Goal: Answer question/provide support: Share knowledge or assist other users

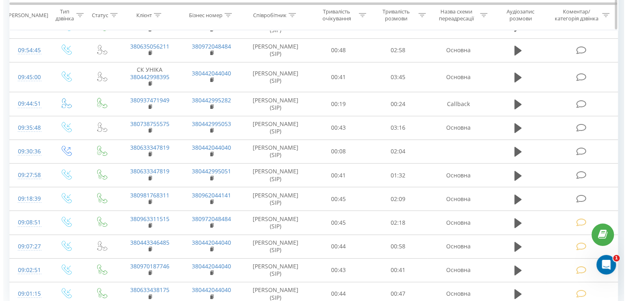
scroll to position [254, 0]
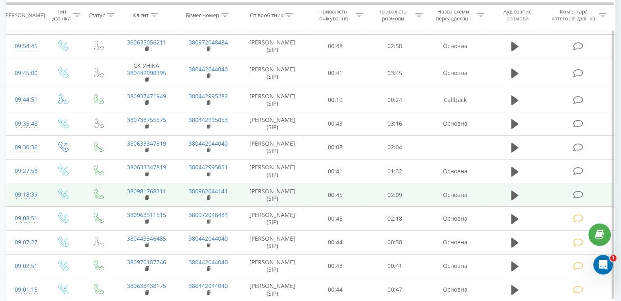
click at [580, 194] on icon at bounding box center [578, 195] width 10 height 9
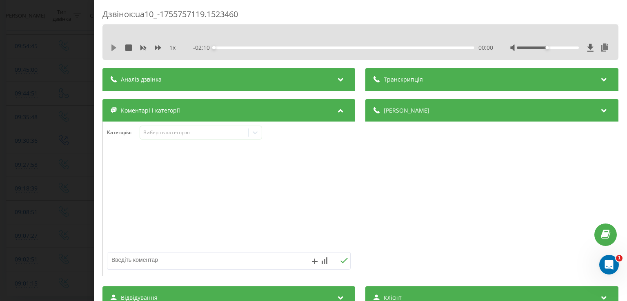
click at [116, 49] on icon at bounding box center [114, 48] width 7 height 7
click at [116, 49] on icon at bounding box center [116, 48] width 2 height 7
click at [259, 134] on icon at bounding box center [255, 133] width 8 height 8
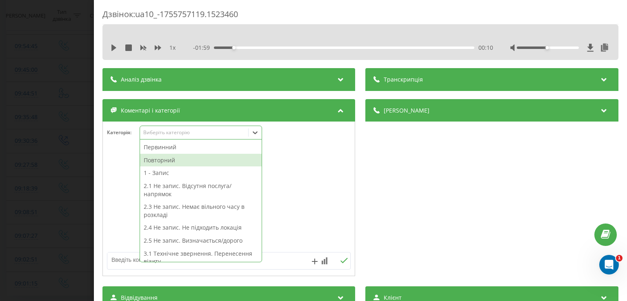
click at [205, 160] on div "Повторний" at bounding box center [201, 160] width 122 height 13
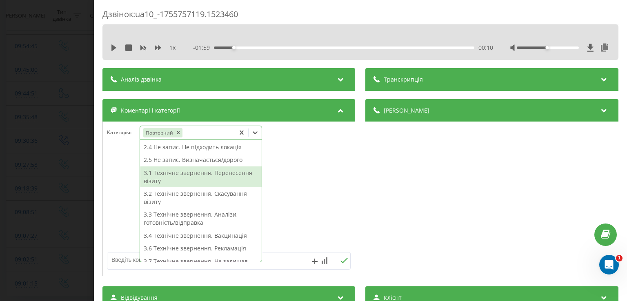
scroll to position [67, 0]
click at [195, 175] on div "3.1 Технічне звернення. Перенесення візиту" at bounding box center [201, 177] width 122 height 21
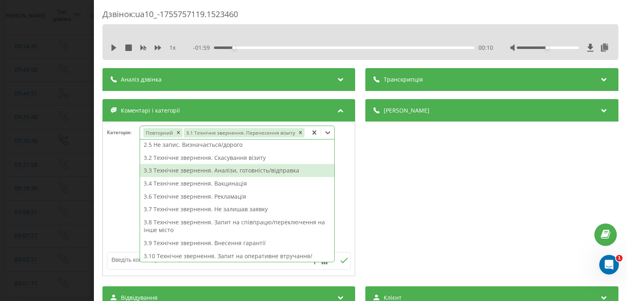
scroll to position [59, 0]
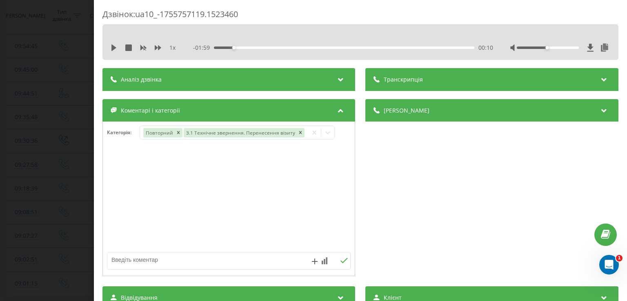
click at [106, 184] on div at bounding box center [229, 199] width 252 height 98
click at [74, 181] on div "Дзвінок : ua10_-1755757119.1523460 1 x - 01:59 00:10 00:10 Транскрипція Для AI-…" at bounding box center [313, 150] width 627 height 301
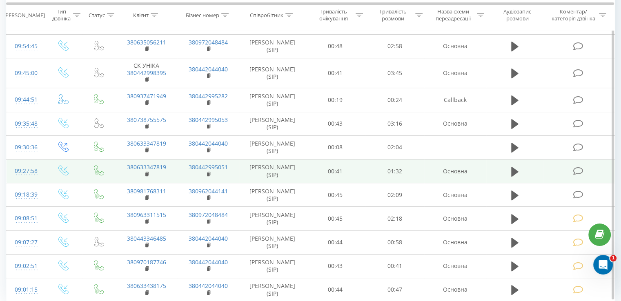
click at [575, 169] on icon at bounding box center [578, 171] width 10 height 9
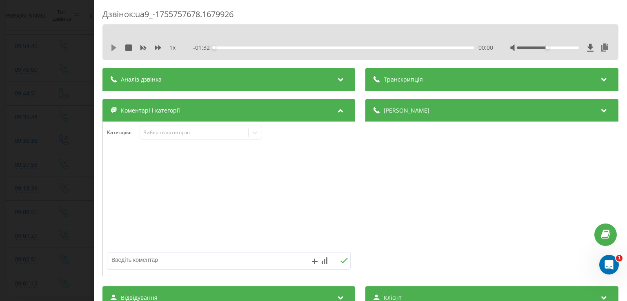
click at [111, 50] on icon at bounding box center [114, 48] width 7 height 7
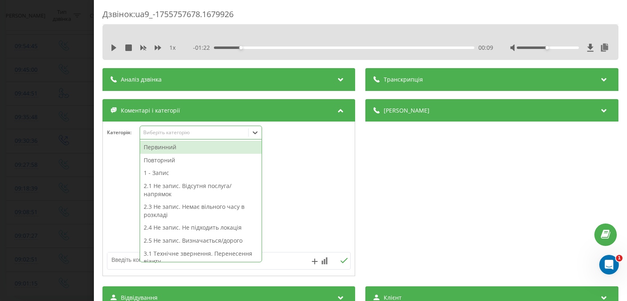
click at [257, 136] on icon at bounding box center [255, 133] width 8 height 8
click at [209, 151] on div "Первинний" at bounding box center [201, 147] width 122 height 13
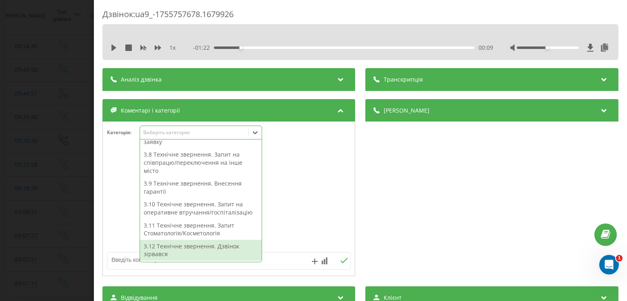
scroll to position [195, 0]
click at [214, 249] on div "3.12 Технічне звернення. Дзвінок зірвався" at bounding box center [201, 250] width 122 height 21
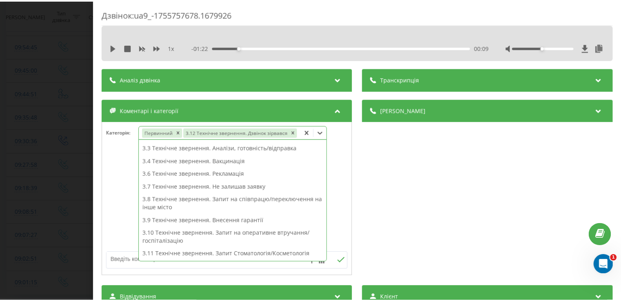
scroll to position [102, 0]
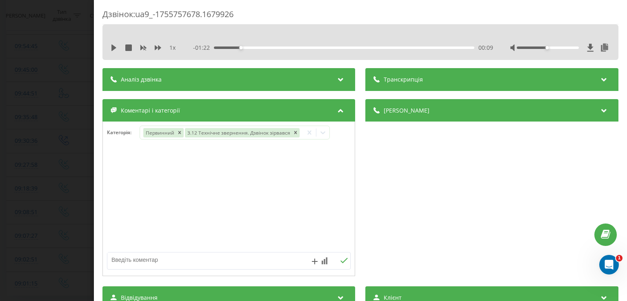
click at [123, 225] on div at bounding box center [229, 199] width 252 height 98
click at [69, 198] on div "Дзвінок : ua9_-1755757678.1679926 1 x - 01:22 00:09 00:09 Транскрипція Для AI-а…" at bounding box center [313, 150] width 627 height 301
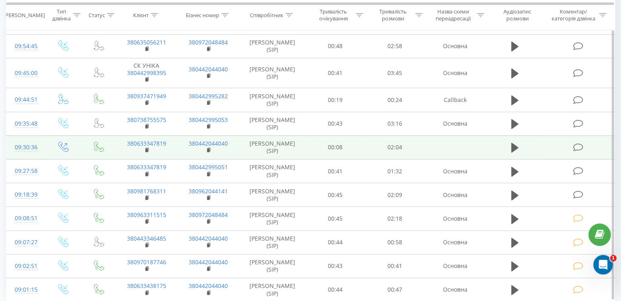
click at [577, 144] on icon at bounding box center [578, 147] width 10 height 9
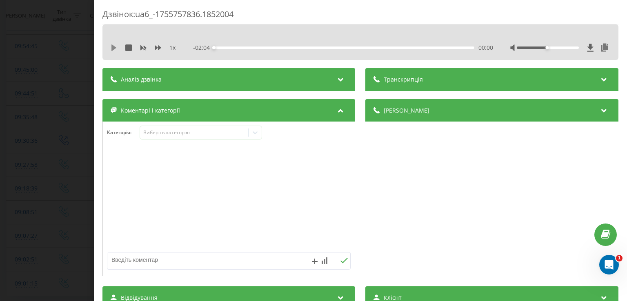
click at [113, 50] on icon at bounding box center [113, 48] width 5 height 7
click at [116, 45] on icon at bounding box center [116, 48] width 2 height 7
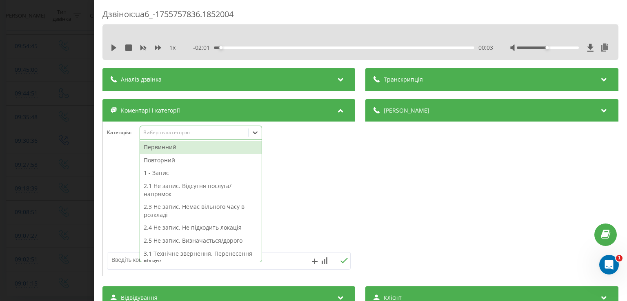
click at [258, 136] on icon at bounding box center [255, 133] width 8 height 8
click at [207, 150] on div "Первинний" at bounding box center [201, 147] width 122 height 13
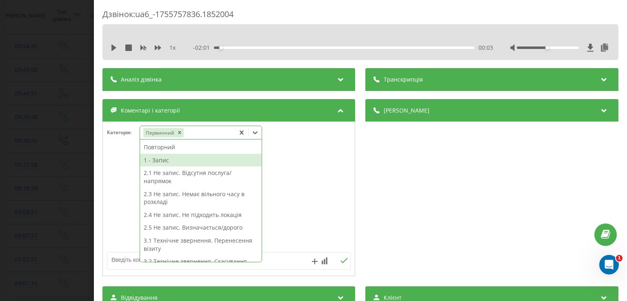
click at [186, 158] on div "1 - Запис" at bounding box center [201, 160] width 122 height 13
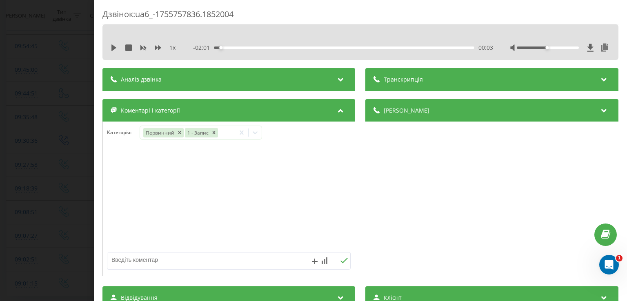
click at [117, 169] on div at bounding box center [229, 199] width 252 height 98
click at [60, 160] on div "Дзвінок : ua6_-1755757836.1852004 1 x - 02:01 00:03 00:03 Транскрипція Для AI-а…" at bounding box center [313, 150] width 627 height 301
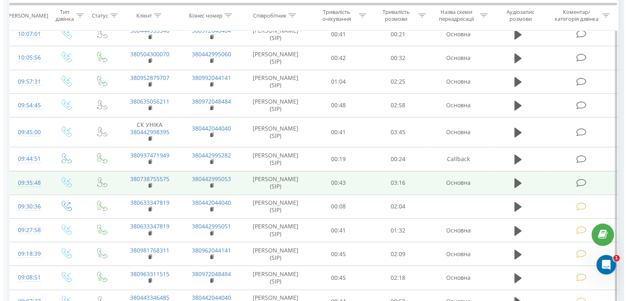
scroll to position [210, 0]
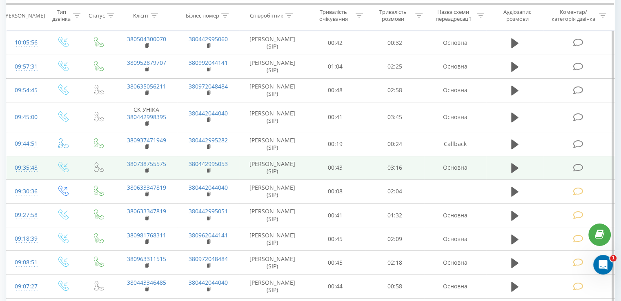
click at [573, 164] on icon at bounding box center [578, 168] width 10 height 9
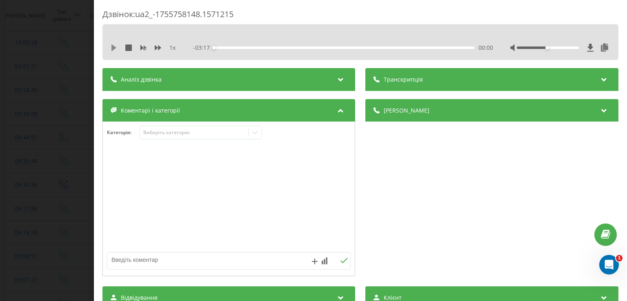
click at [111, 49] on icon at bounding box center [114, 48] width 7 height 7
click at [115, 45] on icon at bounding box center [114, 48] width 7 height 7
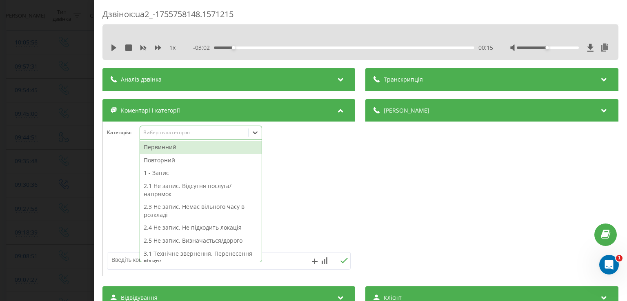
click at [250, 128] on div at bounding box center [255, 132] width 13 height 13
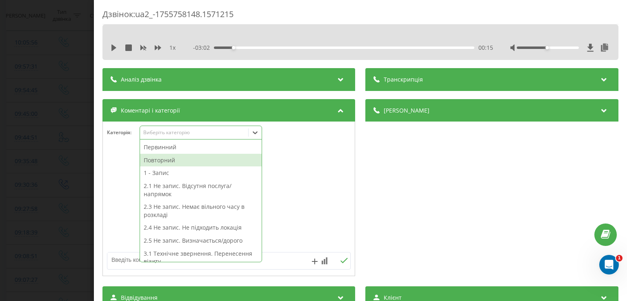
click at [207, 159] on div "Повторний" at bounding box center [201, 160] width 122 height 13
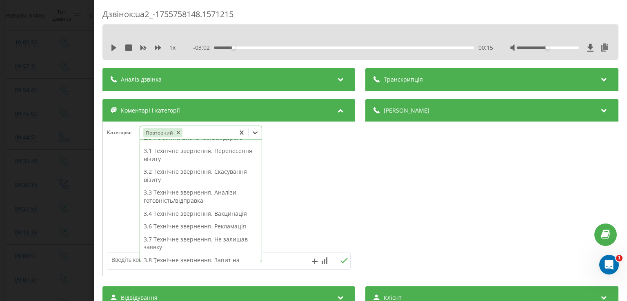
scroll to position [84, 0]
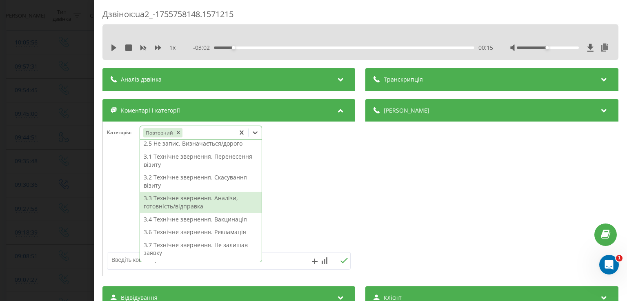
click at [208, 205] on div "3.3 Технічне звернення. Аналізи, готовність/відправка" at bounding box center [201, 202] width 122 height 21
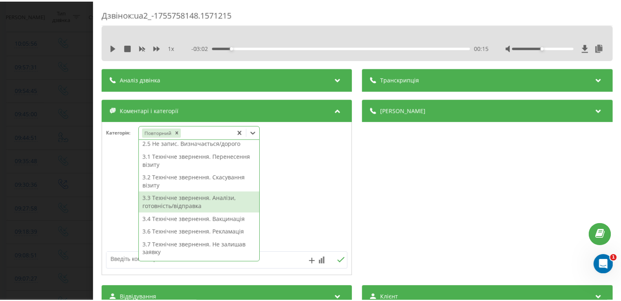
scroll to position [68, 0]
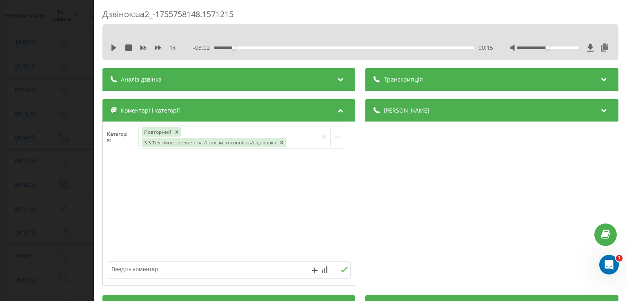
click at [118, 179] on div at bounding box center [229, 209] width 252 height 98
click at [69, 180] on div "Дзвінок : ua2_-1755758148.1571215 1 x - 03:02 00:15 00:15 Транскрипція Для AI-а…" at bounding box center [313, 150] width 627 height 301
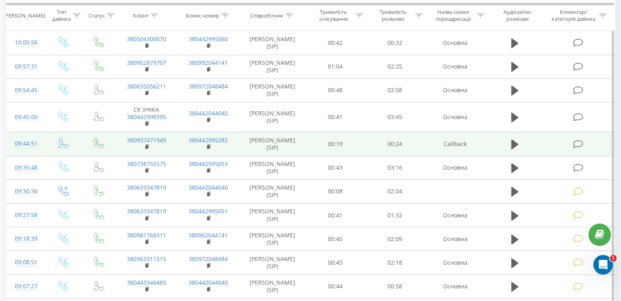
click at [574, 141] on icon at bounding box center [578, 144] width 10 height 9
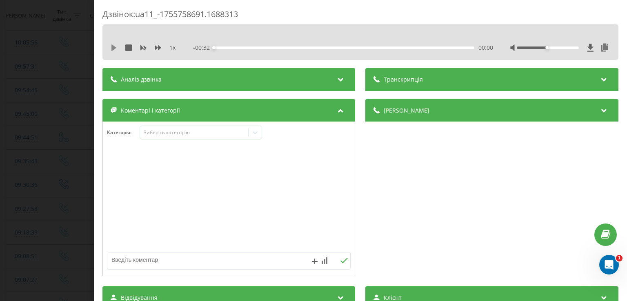
click at [116, 49] on icon at bounding box center [114, 48] width 7 height 7
click at [276, 47] on div "00:07" at bounding box center [344, 48] width 260 height 2
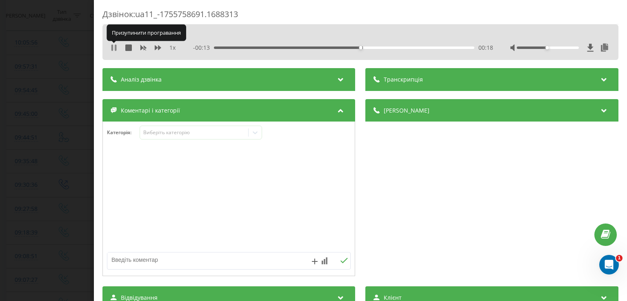
click at [116, 48] on icon at bounding box center [116, 48] width 2 height 7
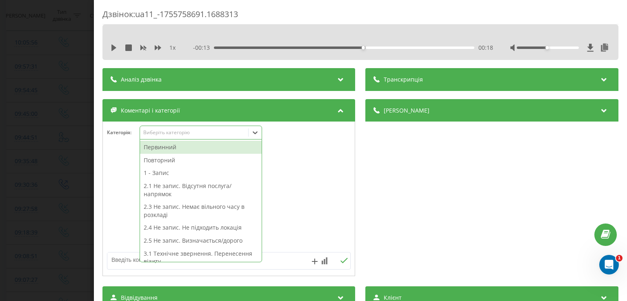
click at [259, 137] on icon at bounding box center [255, 133] width 8 height 8
click at [199, 150] on div "Первинний" at bounding box center [201, 147] width 122 height 13
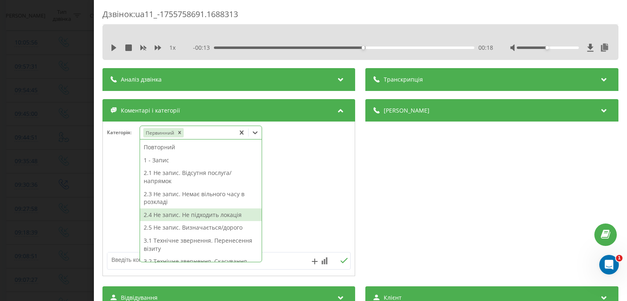
click at [204, 214] on div "2.4 Не запис. Не підходить локація" at bounding box center [201, 215] width 122 height 13
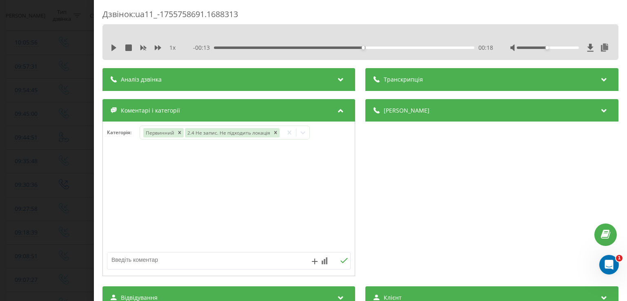
click at [124, 199] on div at bounding box center [229, 199] width 252 height 98
click at [64, 184] on div "Дзвінок : ua11_-1755758691.1688313 1 x - 00:13 00:18 00:18 Транскрипція Для AI-…" at bounding box center [313, 150] width 627 height 301
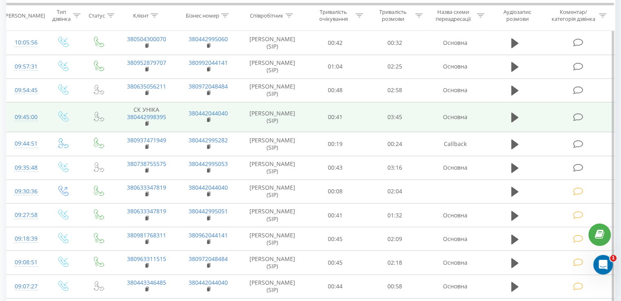
click at [585, 117] on td at bounding box center [578, 117] width 71 height 30
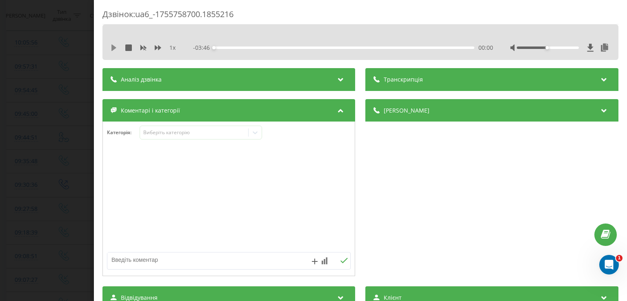
click at [112, 46] on icon at bounding box center [113, 48] width 5 height 7
click at [113, 48] on icon at bounding box center [114, 48] width 7 height 7
click at [113, 48] on icon at bounding box center [113, 48] width 5 height 7
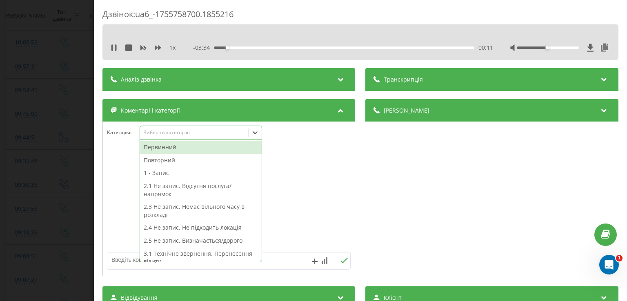
click at [260, 134] on div at bounding box center [255, 132] width 13 height 13
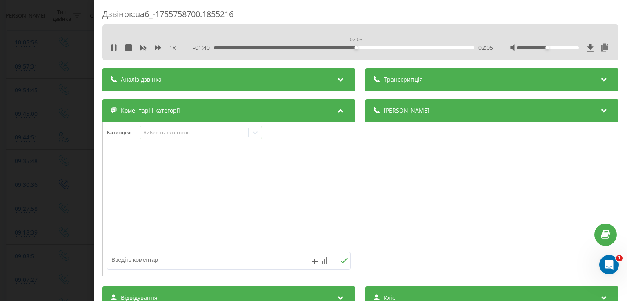
click at [356, 48] on div "02:05" at bounding box center [344, 48] width 260 height 2
click at [379, 47] on div "02:26" at bounding box center [344, 48] width 260 height 2
click at [115, 46] on icon at bounding box center [116, 48] width 2 height 7
click at [255, 134] on icon at bounding box center [255, 132] width 5 height 3
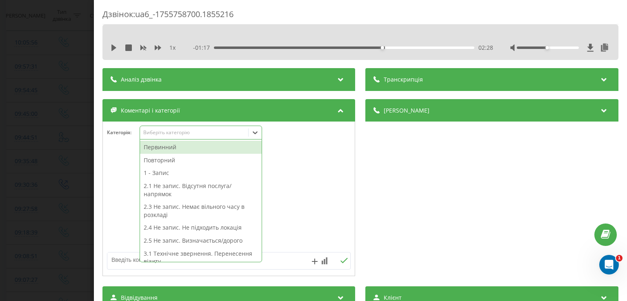
click at [193, 149] on div "Первинний" at bounding box center [201, 147] width 122 height 13
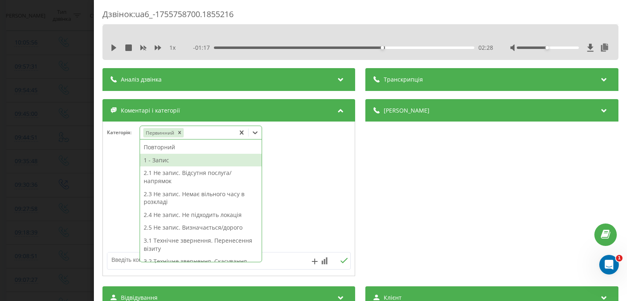
click at [187, 161] on div "1 - Запис" at bounding box center [201, 160] width 122 height 13
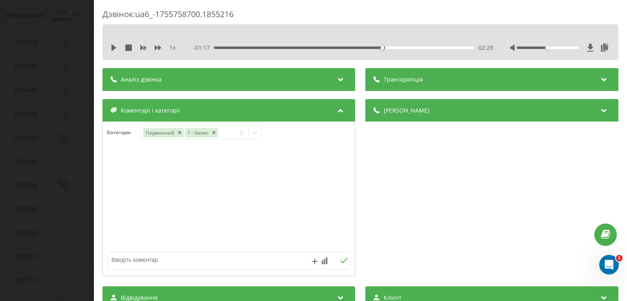
click at [116, 163] on div at bounding box center [229, 199] width 252 height 98
click at [81, 156] on div "Дзвінок : ua6_-1755758700.1855216 1 x - 01:17 02:28 02:28 Транскрипція Для AI-а…" at bounding box center [313, 150] width 627 height 301
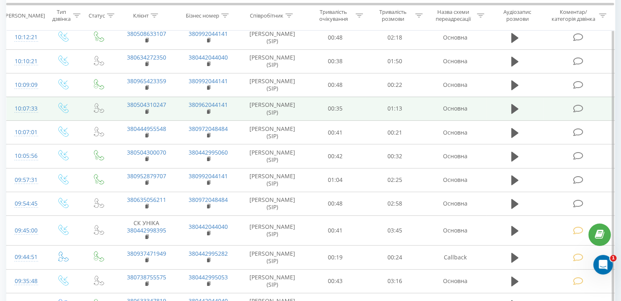
scroll to position [153, 0]
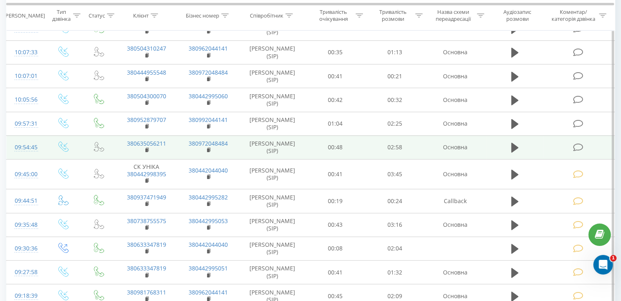
click at [580, 146] on icon at bounding box center [578, 147] width 10 height 9
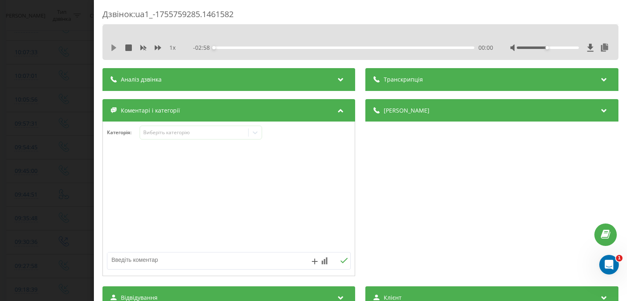
click at [115, 46] on icon at bounding box center [114, 48] width 7 height 7
click at [116, 49] on icon at bounding box center [116, 48] width 2 height 7
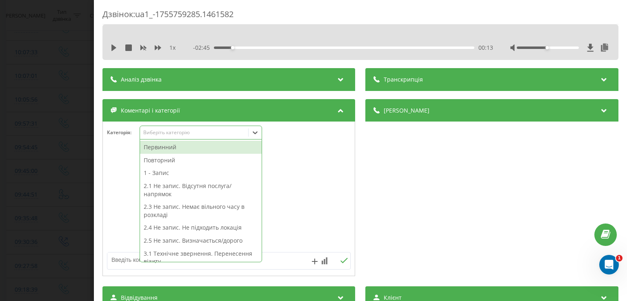
click at [255, 131] on icon at bounding box center [255, 133] width 8 height 8
click at [217, 149] on div "Первинний" at bounding box center [201, 147] width 122 height 13
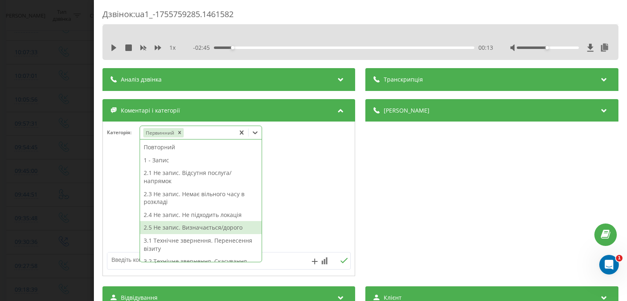
click at [206, 229] on div "2.5 Не запис. Визначається/дорого" at bounding box center [201, 227] width 122 height 13
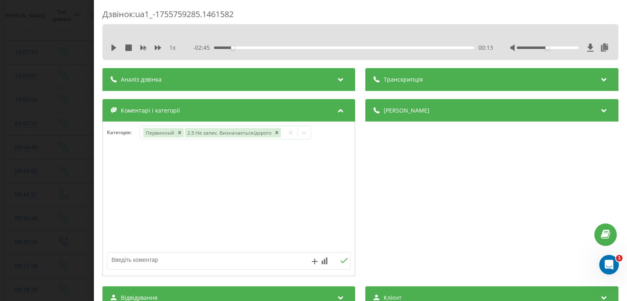
click at [112, 188] on div at bounding box center [229, 199] width 252 height 98
click at [56, 177] on div "Дзвінок : ua1_-1755759285.1461582 1 x - 02:45 00:13 00:13 Транскрипція Для AI-а…" at bounding box center [313, 150] width 627 height 301
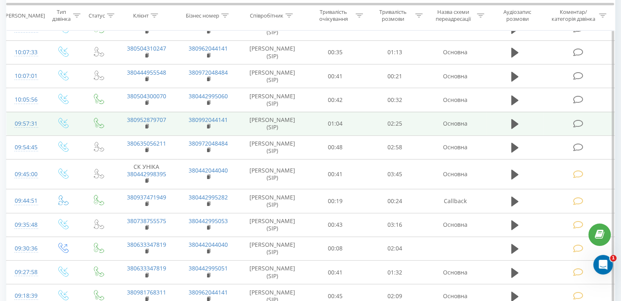
click at [578, 120] on icon at bounding box center [578, 124] width 10 height 9
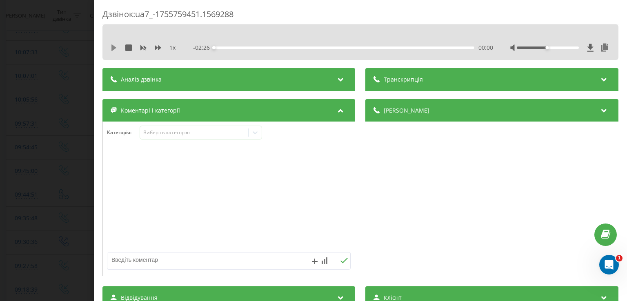
click at [116, 48] on icon at bounding box center [114, 48] width 7 height 7
click at [116, 48] on icon at bounding box center [116, 48] width 2 height 7
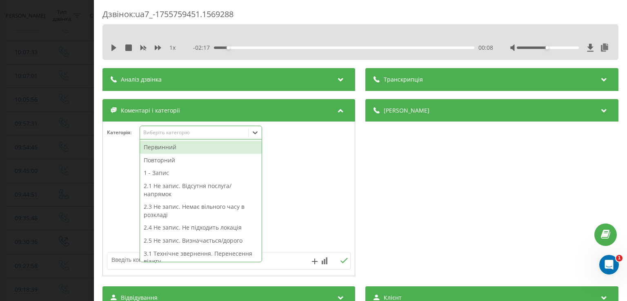
click at [258, 135] on icon at bounding box center [255, 133] width 8 height 8
click at [216, 147] on div "Первинний" at bounding box center [201, 147] width 122 height 13
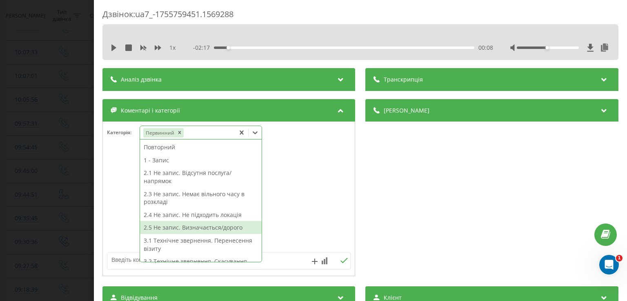
click at [216, 230] on div "2.5 Не запис. Визначається/дорого" at bounding box center [201, 227] width 122 height 13
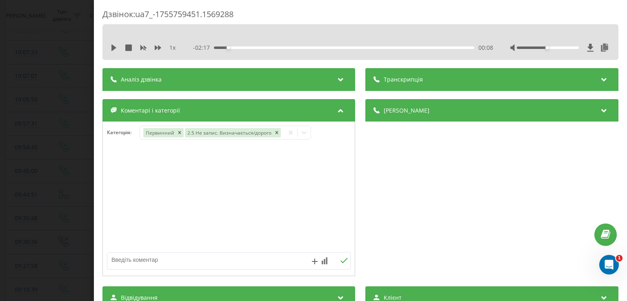
click at [116, 177] on div at bounding box center [229, 199] width 252 height 98
click at [77, 167] on div "Дзвінок : ua7_-1755759451.1569288 1 x - 02:17 00:08 00:08 Транскрипція Для AI-а…" at bounding box center [313, 150] width 627 height 301
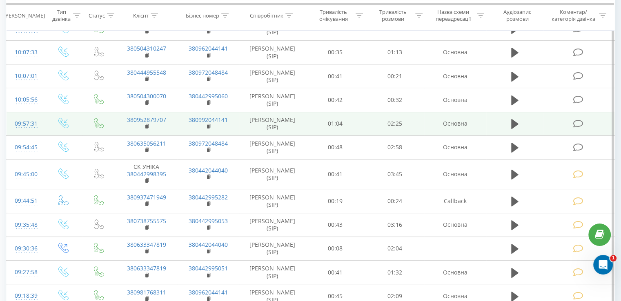
click at [577, 126] on icon at bounding box center [578, 124] width 10 height 9
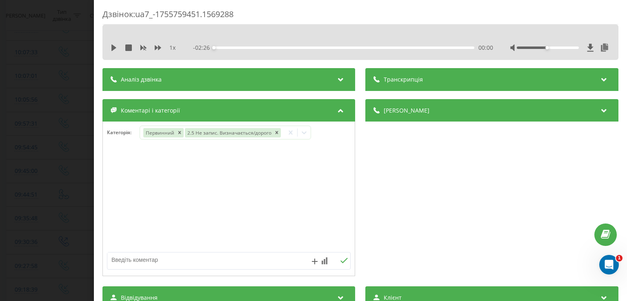
click at [33, 157] on div "Дзвінок : ua7_-1755759451.1569288 1 x - 02:26 00:00 00:00 Транскрипція Для AI-а…" at bounding box center [313, 150] width 627 height 301
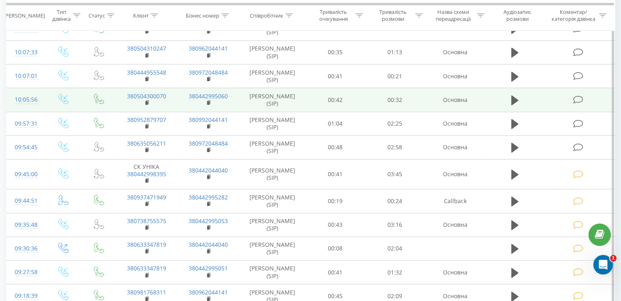
click at [579, 100] on icon at bounding box center [578, 100] width 10 height 9
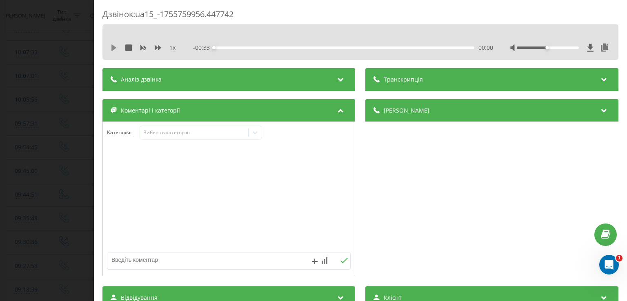
click at [114, 45] on icon at bounding box center [114, 48] width 7 height 7
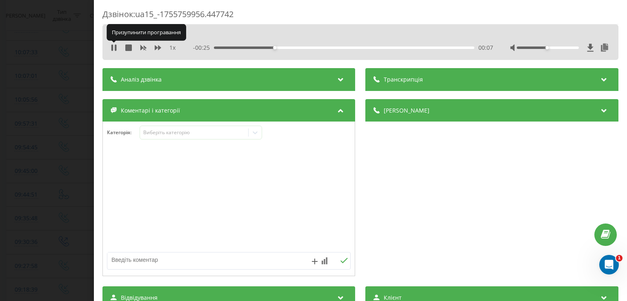
click at [114, 45] on icon at bounding box center [114, 48] width 7 height 7
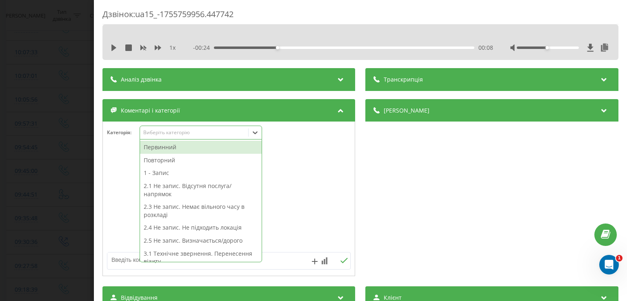
click at [257, 133] on icon at bounding box center [255, 132] width 5 height 3
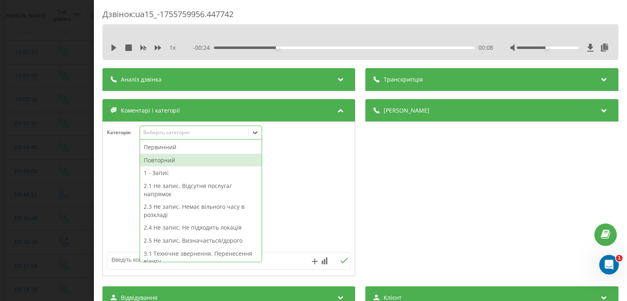
click at [170, 161] on div "Повторний" at bounding box center [201, 160] width 122 height 13
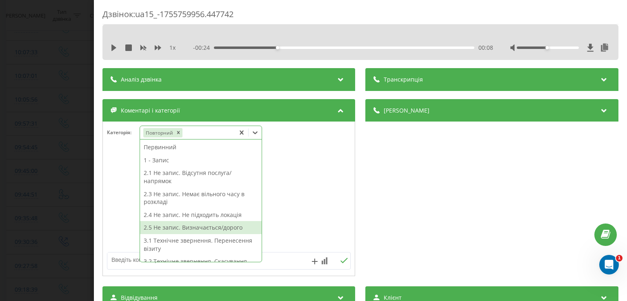
click at [199, 230] on div "2.5 Не запис. Визначається/дорого" at bounding box center [201, 227] width 122 height 13
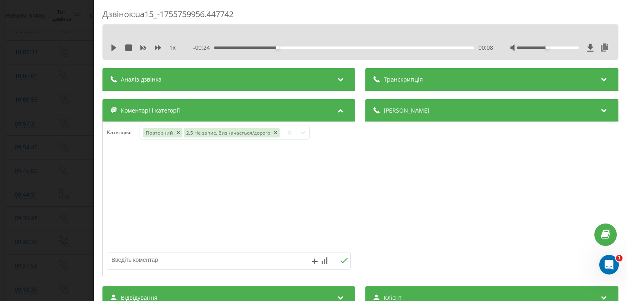
click at [118, 214] on div at bounding box center [229, 199] width 252 height 98
click at [77, 199] on div "Дзвінок : ua15_-1755759956.447742 1 x - 00:24 00:08 00:08 Транскрипція Для AI-а…" at bounding box center [313, 150] width 627 height 301
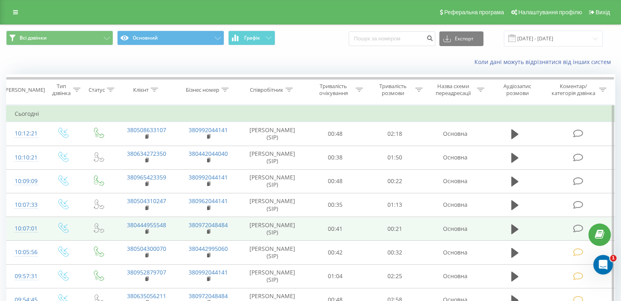
click at [581, 233] on td at bounding box center [578, 229] width 71 height 24
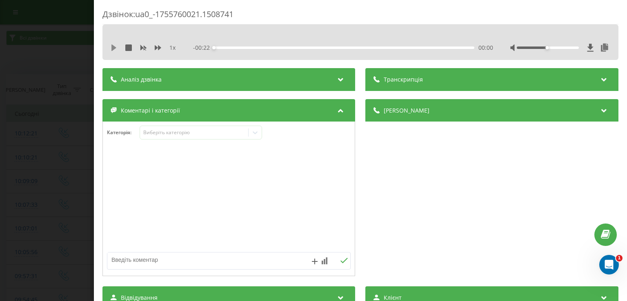
click at [113, 46] on icon at bounding box center [113, 48] width 5 height 7
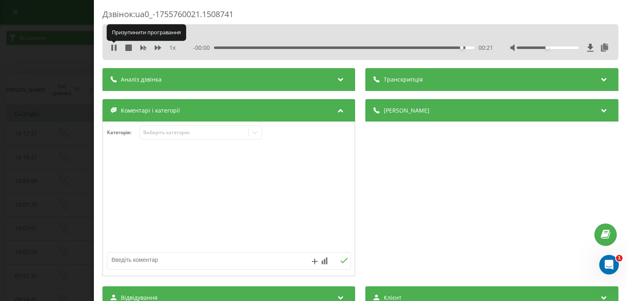
click at [113, 46] on icon at bounding box center [112, 48] width 2 height 7
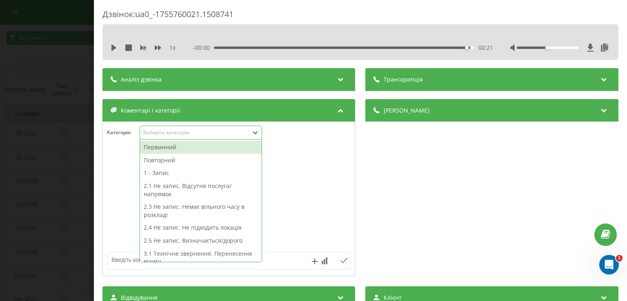
click at [259, 129] on icon at bounding box center [255, 133] width 8 height 8
click at [189, 150] on div "Первинний" at bounding box center [201, 147] width 122 height 13
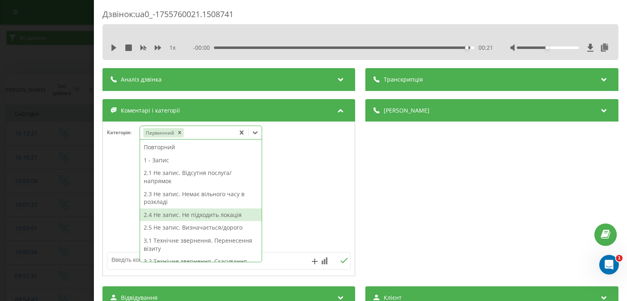
click at [215, 216] on div "2.4 Не запис. Не підходить локація" at bounding box center [201, 215] width 122 height 13
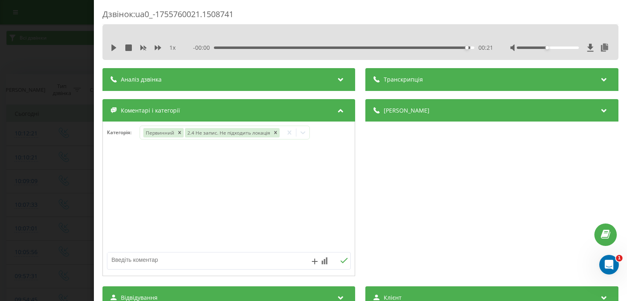
click at [47, 178] on div "Дзвінок : ua0_-1755760021.1508741 1 x - 00:00 00:21 00:21 Транскрипція Для AI-а…" at bounding box center [313, 150] width 627 height 301
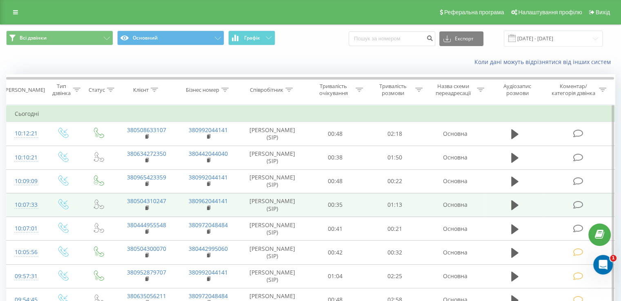
click at [575, 203] on icon at bounding box center [578, 205] width 10 height 9
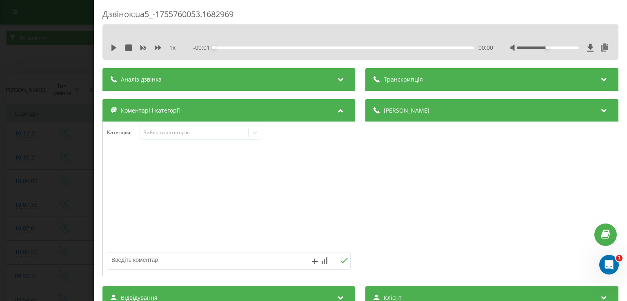
click at [110, 45] on div "1 x - 00:01 00:00 00:00" at bounding box center [361, 48] width 504 height 12
click at [112, 48] on icon at bounding box center [113, 48] width 5 height 7
click at [112, 48] on icon at bounding box center [112, 48] width 2 height 7
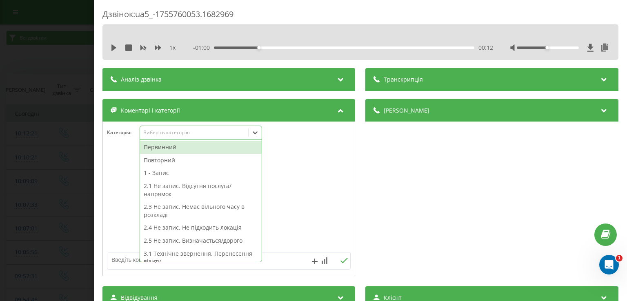
click at [252, 127] on div at bounding box center [255, 132] width 13 height 13
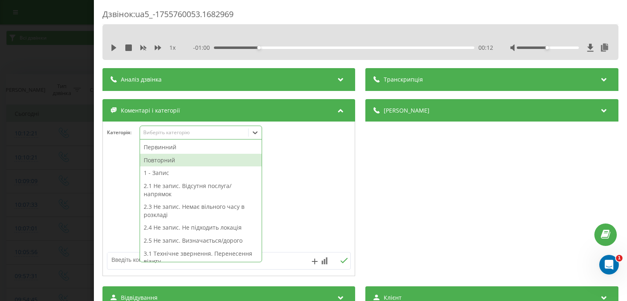
click at [214, 158] on div "Повторний" at bounding box center [201, 160] width 122 height 13
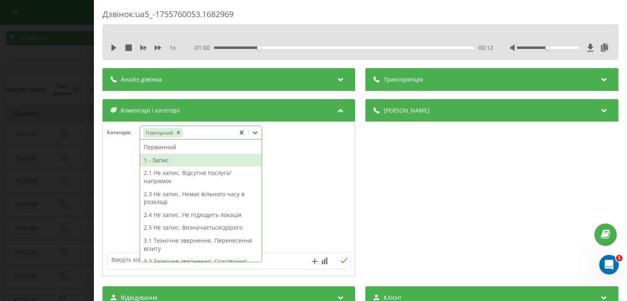
click at [183, 158] on div "1 - Запис" at bounding box center [201, 160] width 122 height 13
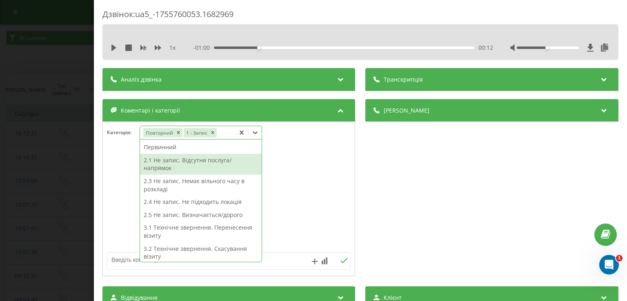
click at [77, 173] on div "Дзвінок : ua5_-1755760053.1682969 1 x - 01:00 00:12 00:12 Транскрипція Для AI-а…" at bounding box center [313, 150] width 627 height 301
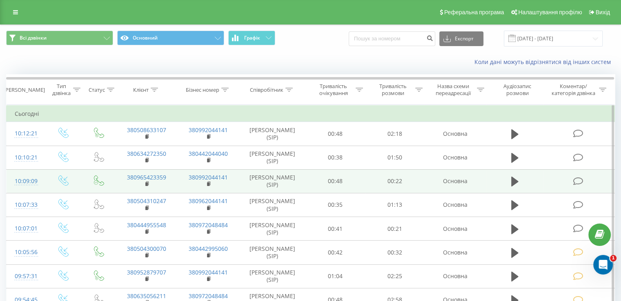
click at [577, 177] on icon at bounding box center [578, 181] width 10 height 9
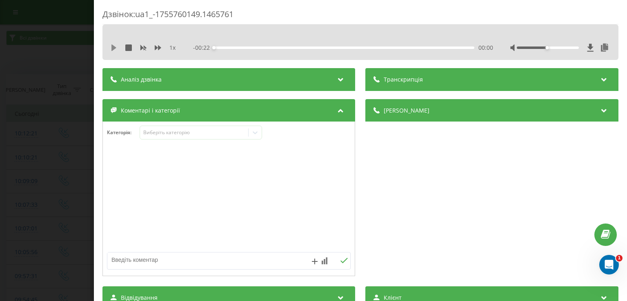
click at [111, 47] on icon at bounding box center [113, 48] width 5 height 7
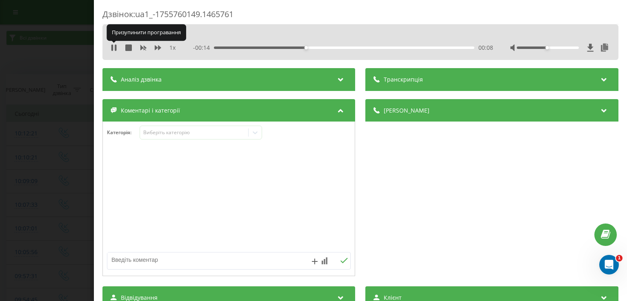
click at [111, 47] on icon at bounding box center [112, 48] width 2 height 7
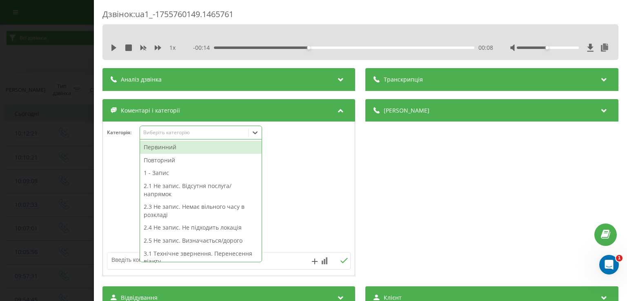
click at [254, 133] on icon at bounding box center [255, 133] width 8 height 8
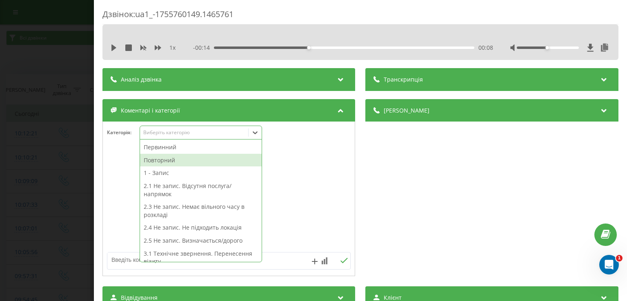
click at [195, 158] on div "Повторний" at bounding box center [201, 160] width 122 height 13
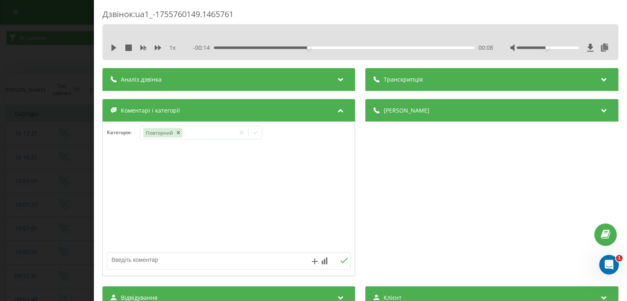
click at [120, 195] on div at bounding box center [229, 199] width 252 height 98
click at [145, 261] on textarea at bounding box center [204, 260] width 194 height 15
type textarea "уточнення по роботі лікарні"
click at [52, 216] on div "Дзвінок : ua1_-1755760149.1465761 1 x - 00:14 00:08 00:08 Транскрипція Для AI-а…" at bounding box center [313, 150] width 627 height 301
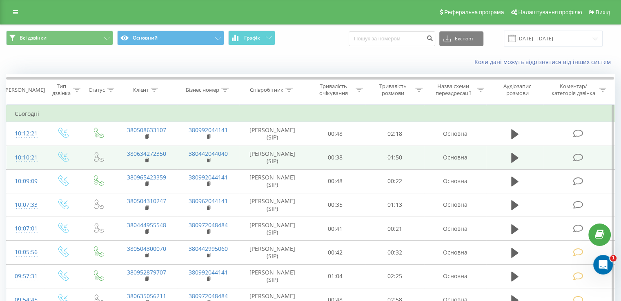
click at [578, 157] on icon at bounding box center [578, 158] width 10 height 9
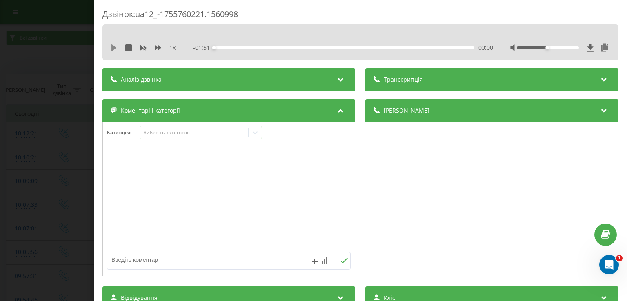
click at [114, 48] on icon at bounding box center [113, 48] width 5 height 7
click at [114, 48] on icon at bounding box center [114, 48] width 7 height 7
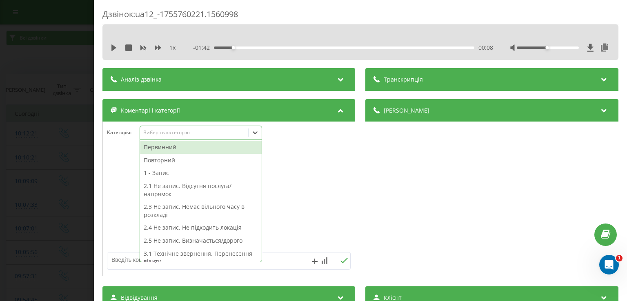
click at [252, 136] on icon at bounding box center [255, 133] width 8 height 8
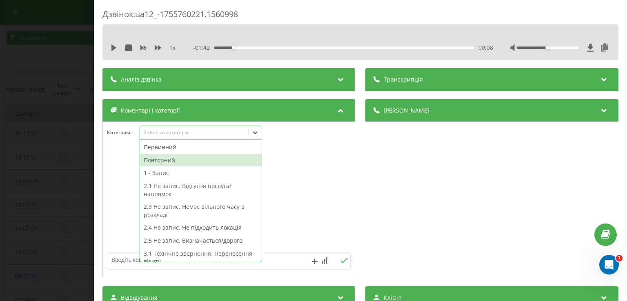
click at [193, 162] on div "Повторний" at bounding box center [201, 160] width 122 height 13
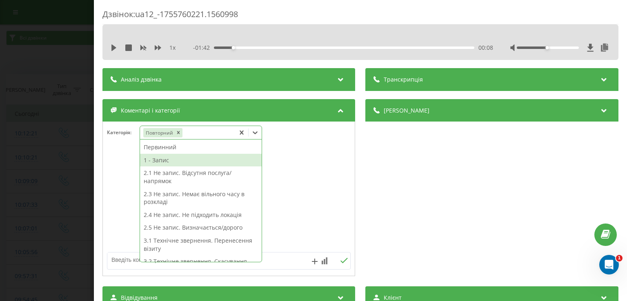
click at [174, 163] on div "1 - Запис" at bounding box center [201, 160] width 122 height 13
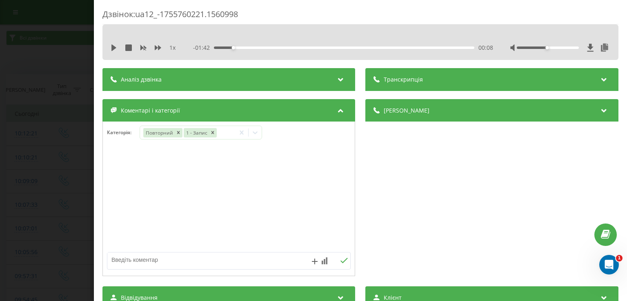
click at [57, 160] on div "Дзвінок : ua12_-1755760221.1560998 1 x - 01:42 00:08 00:08 Транскрипція Для AI-…" at bounding box center [313, 150] width 627 height 301
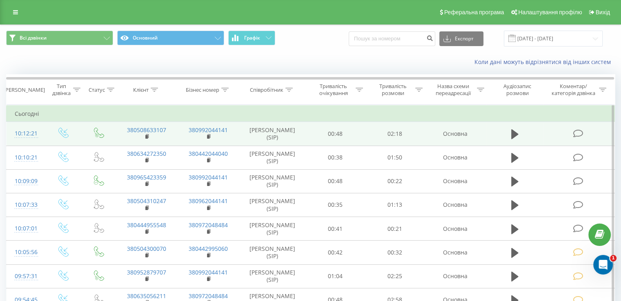
click at [570, 131] on td at bounding box center [578, 134] width 71 height 24
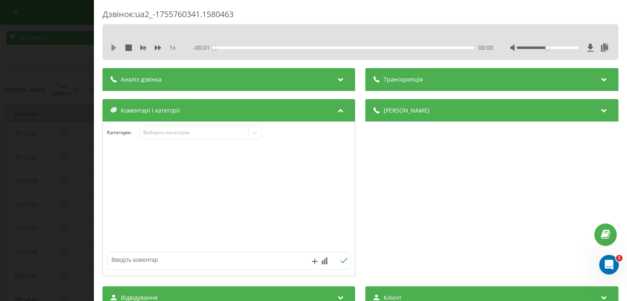
click at [114, 45] on icon at bounding box center [114, 48] width 7 height 7
click at [113, 48] on icon at bounding box center [112, 48] width 2 height 7
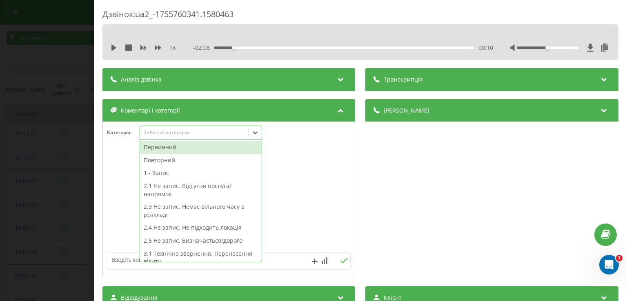
click at [259, 132] on icon at bounding box center [255, 133] width 8 height 8
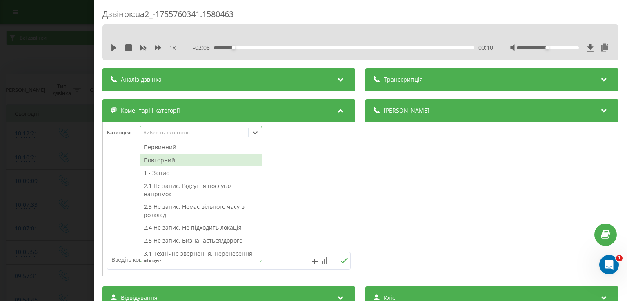
click at [204, 160] on div "Повторний" at bounding box center [201, 160] width 122 height 13
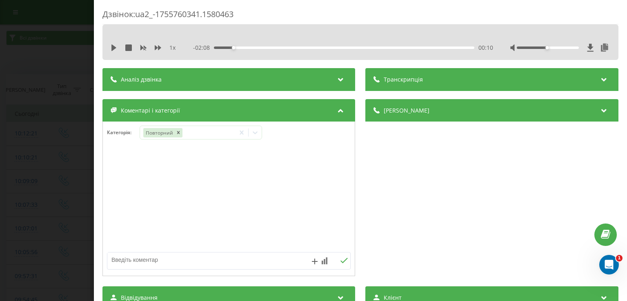
click at [124, 192] on div at bounding box center [229, 199] width 252 height 98
click at [187, 258] on textarea at bounding box center [204, 260] width 194 height 15
type textarea "уточнення по запису пац записаний"
click at [51, 198] on div "Дзвінок : ua2_-1755760341.1580463 1 x - 02:08 00:10 00:10 Транскрипція Для AI-а…" at bounding box center [313, 150] width 627 height 301
